Goal: Check status: Check status

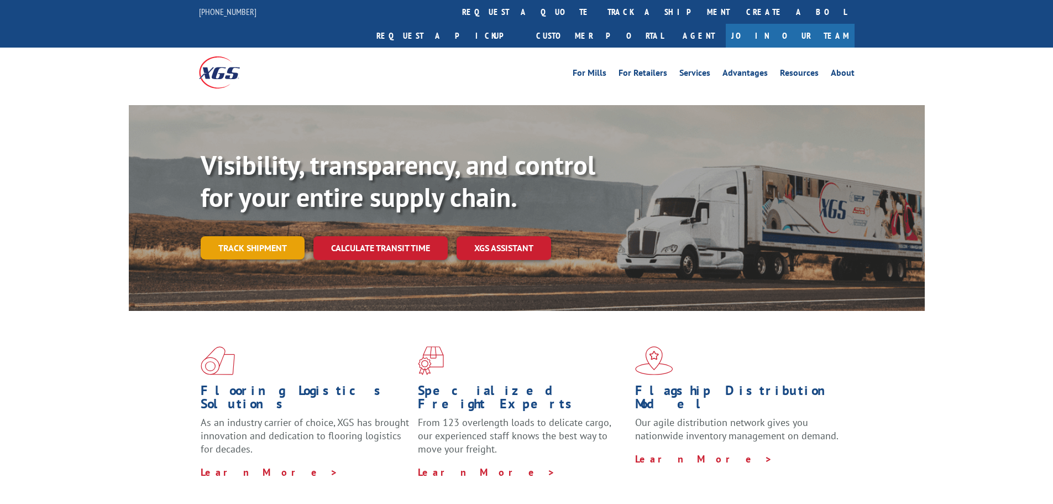
click at [241, 236] on link "Track shipment" at bounding box center [253, 247] width 104 height 23
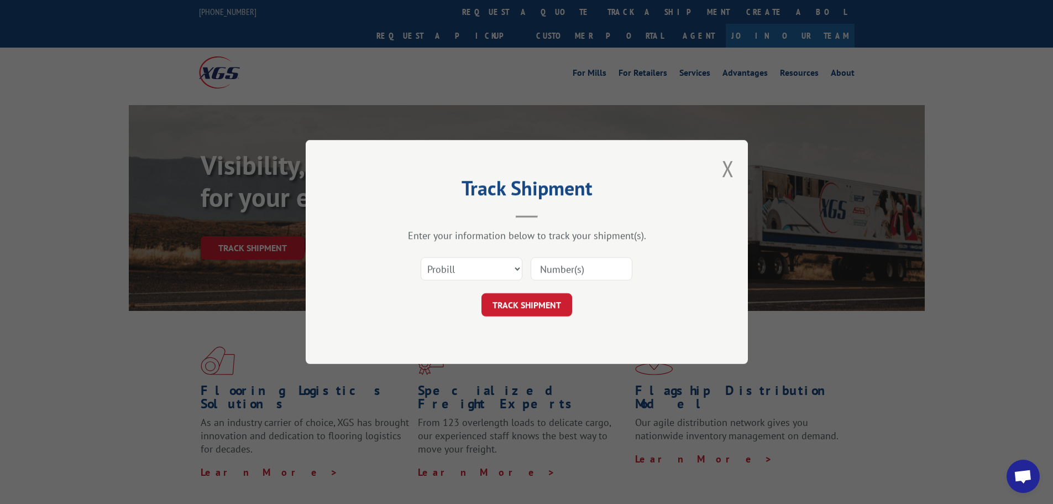
click at [589, 268] on input at bounding box center [582, 268] width 102 height 23
click at [506, 271] on select "Select category... Probill BOL PO" at bounding box center [472, 268] width 102 height 23
select select "bol"
click at [421, 257] on select "Select category... Probill BOL PO" at bounding box center [472, 268] width 102 height 23
click at [594, 266] on input at bounding box center [582, 268] width 102 height 23
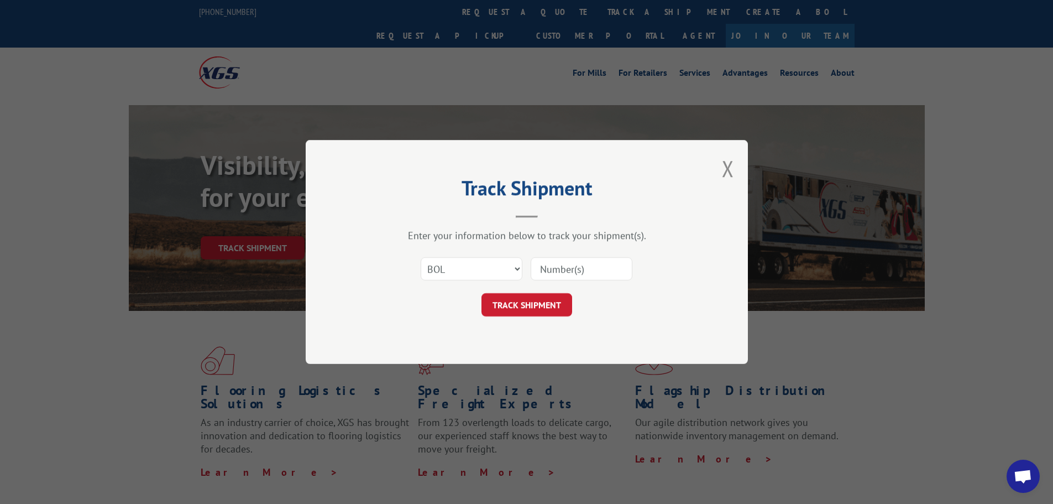
paste input "54396822"
type input "54396822"
click at [540, 316] on button "TRACK SHIPMENT" at bounding box center [526, 304] width 91 height 23
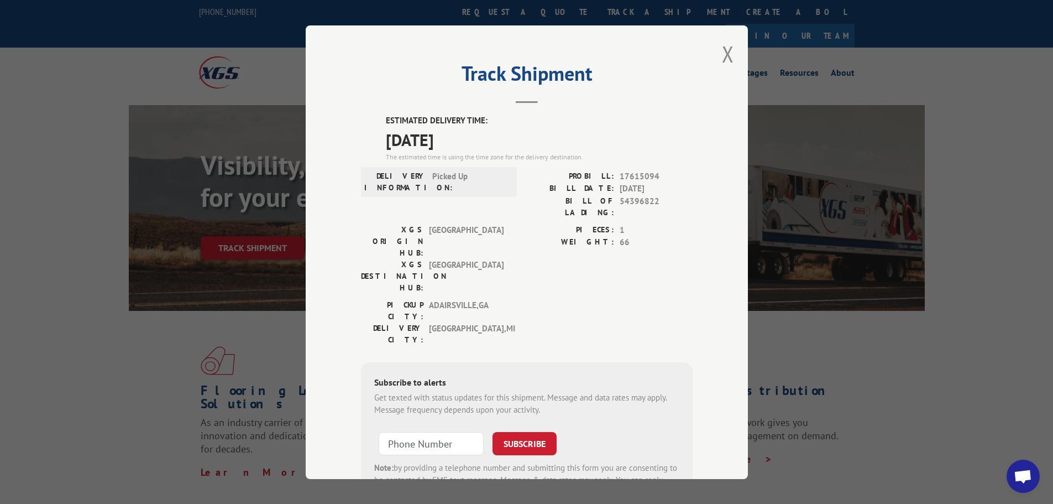
drag, startPoint x: 374, startPoint y: 143, endPoint x: 477, endPoint y: 134, distance: 103.2
click at [477, 134] on div "ESTIMATED DELIVERY TIME: [DATE] The estimated time is using the time zone for t…" at bounding box center [527, 312] width 332 height 397
click at [477, 134] on span "[DATE]" at bounding box center [539, 139] width 307 height 25
click at [726, 53] on button "Close modal" at bounding box center [728, 53] width 12 height 29
